Goal: Task Accomplishment & Management: Manage account settings

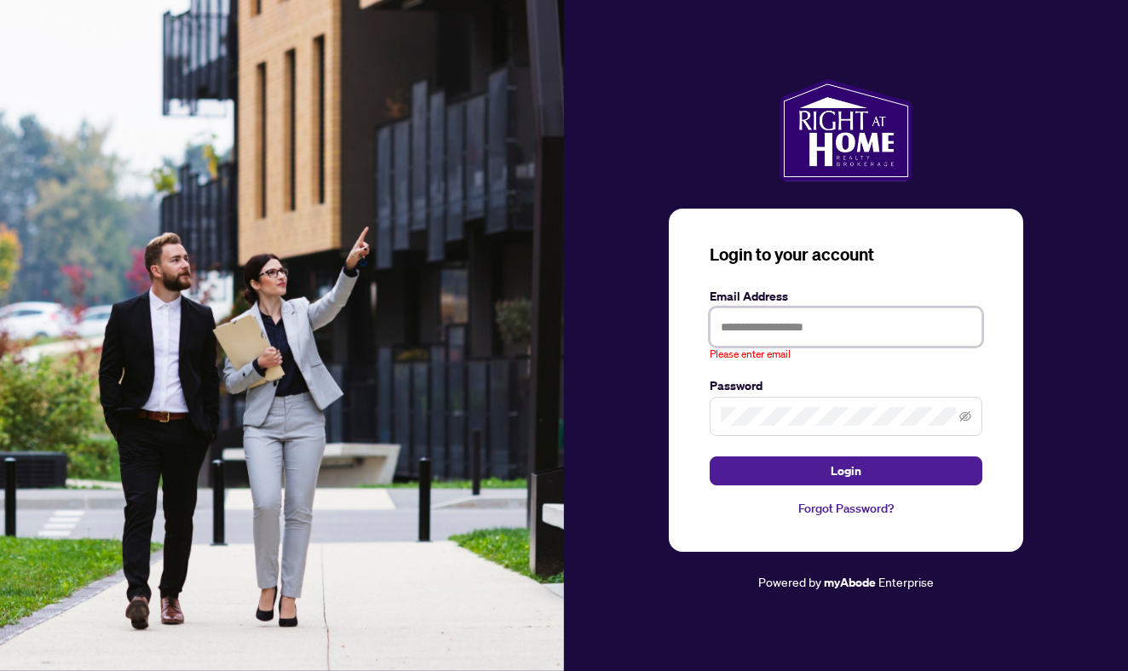
click at [745, 325] on input "text" at bounding box center [845, 326] width 273 height 39
type input "**********"
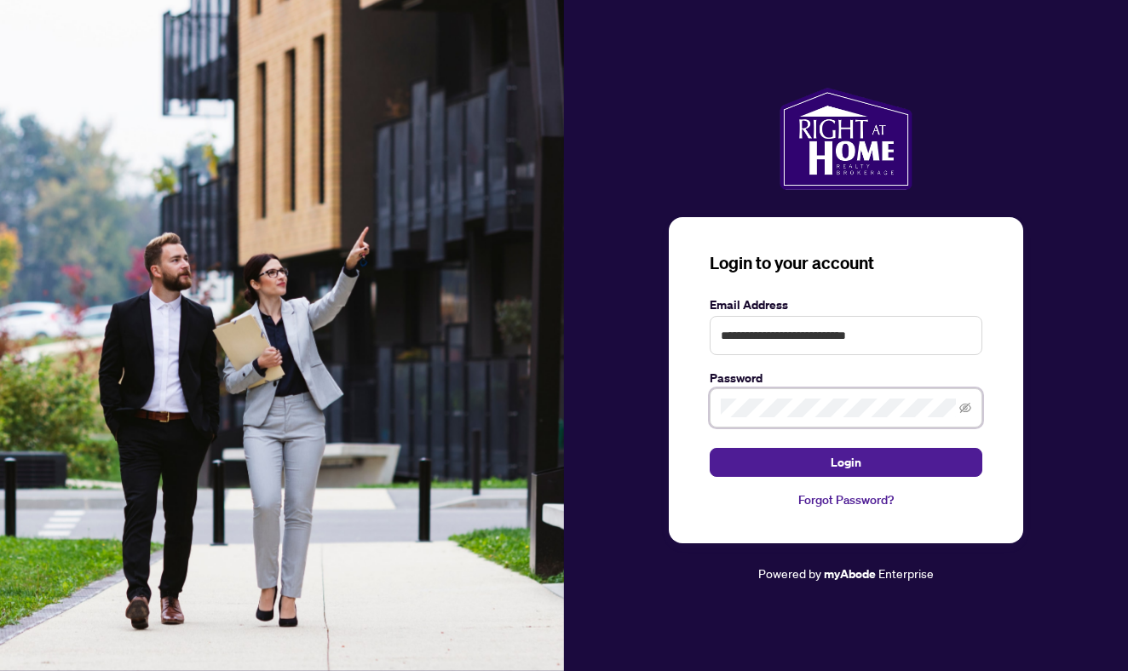
click at [846, 462] on button "Login" at bounding box center [845, 462] width 273 height 29
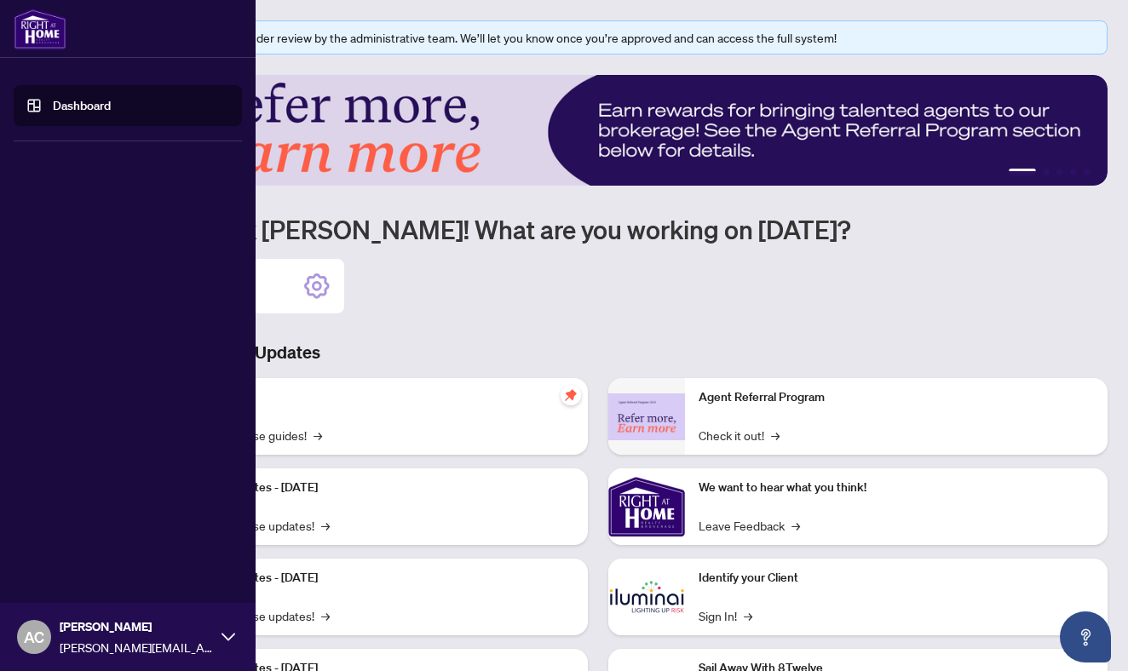
click at [123, 636] on div "Abhik Chatterjee abhik.chatterjee1@outlook.com" at bounding box center [136, 636] width 153 height 39
click at [72, 536] on span "Logout" at bounding box center [68, 535] width 38 height 27
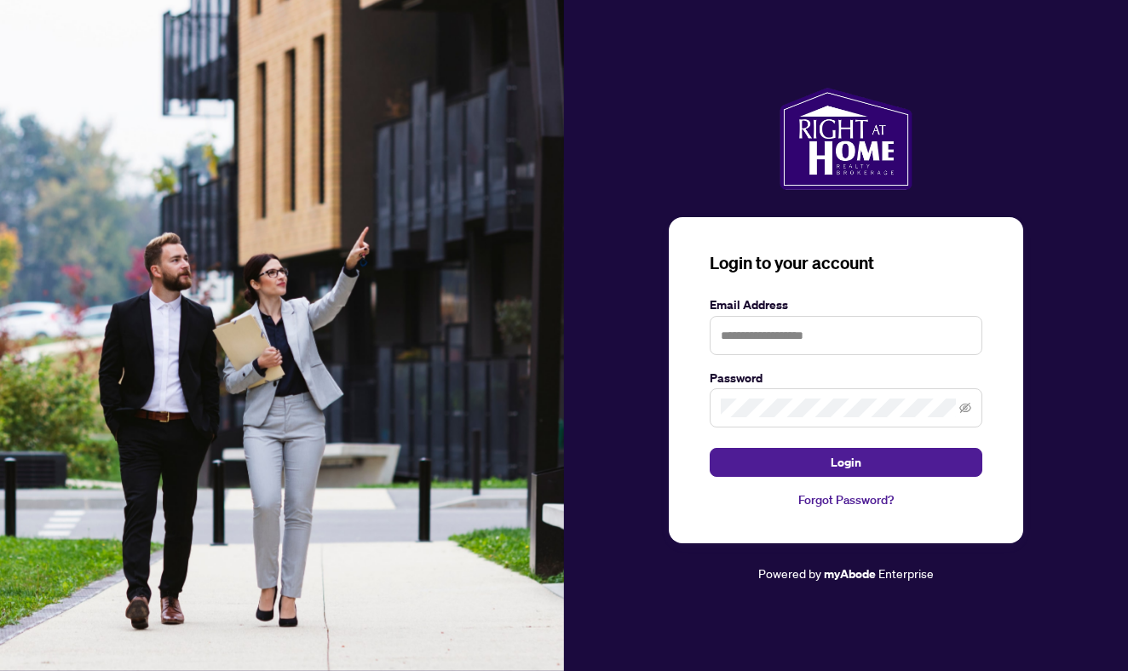
click at [981, 152] on div at bounding box center [846, 139] width 564 height 102
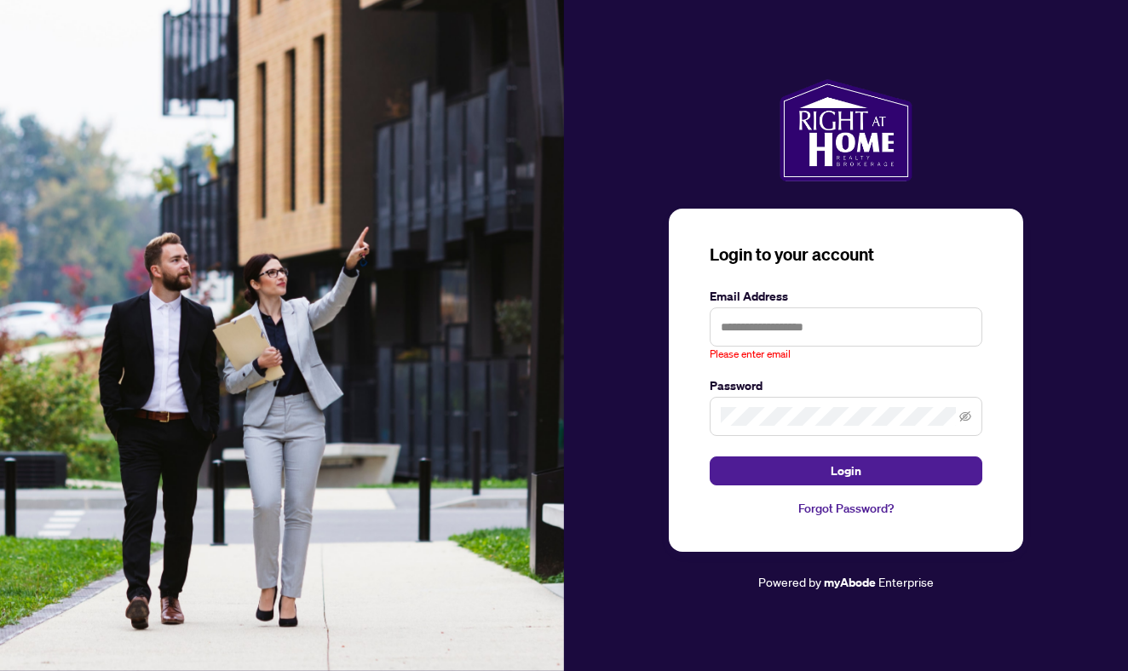
click at [968, 129] on div at bounding box center [846, 130] width 564 height 102
click at [608, 301] on div "Login to your account Email Address Please enter email Password Login Forgot Pa…" at bounding box center [846, 335] width 564 height 513
